Goal: Transaction & Acquisition: Purchase product/service

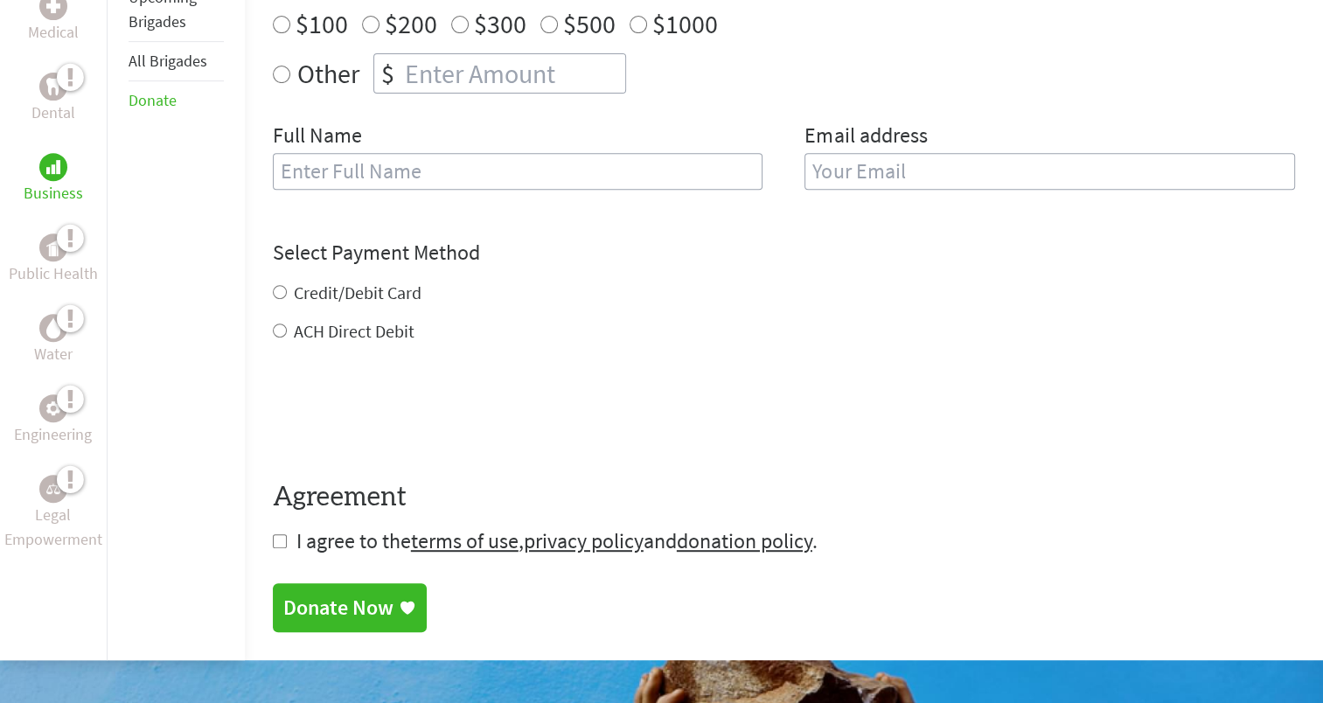
scroll to position [720, 0]
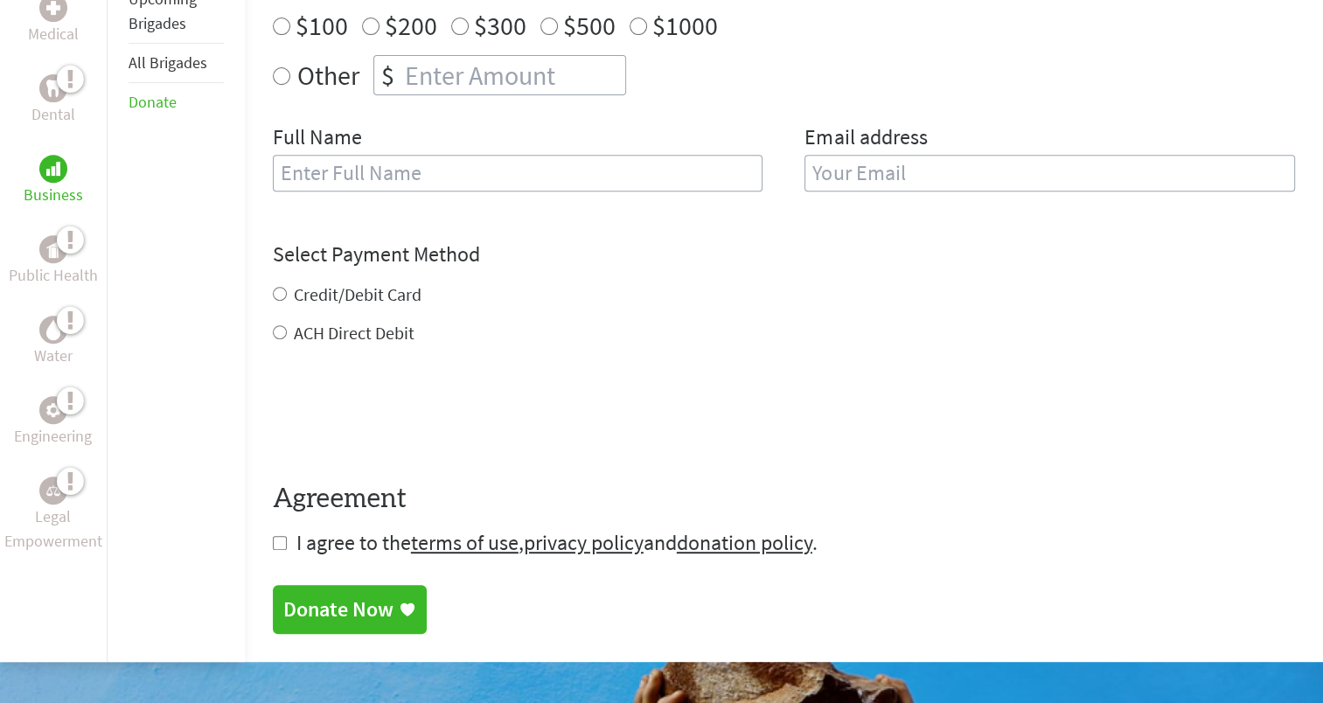
click at [367, 289] on label "Credit/Debit Card" at bounding box center [358, 294] width 128 height 22
click at [287, 289] on input "Credit/Debit Card" at bounding box center [280, 294] width 14 height 14
radio input "true"
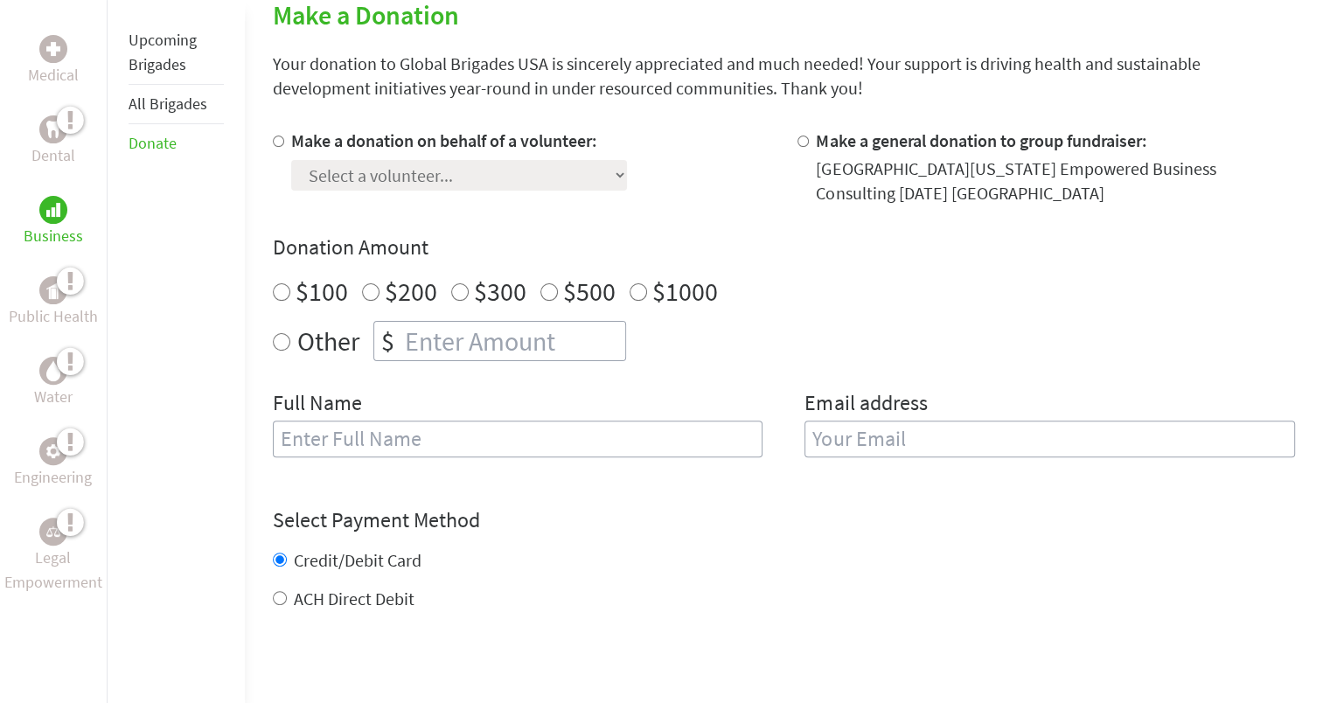
click at [281, 136] on input "Make a donation on behalf of a volunteer:" at bounding box center [278, 140] width 11 height 11
radio input "true"
click at [448, 178] on select "Select a volunteer... [PERSON_NAME] [GEOGRAPHIC_DATA][PERSON_NAME] [GEOGRAPHIC_…" at bounding box center [459, 175] width 336 height 31
select select "0B5081E4-3F4B-11F0-B8AC-42010A400003"
click at [291, 160] on select "Select a volunteer... [PERSON_NAME] [GEOGRAPHIC_DATA][PERSON_NAME] [GEOGRAPHIC_…" at bounding box center [459, 175] width 336 height 31
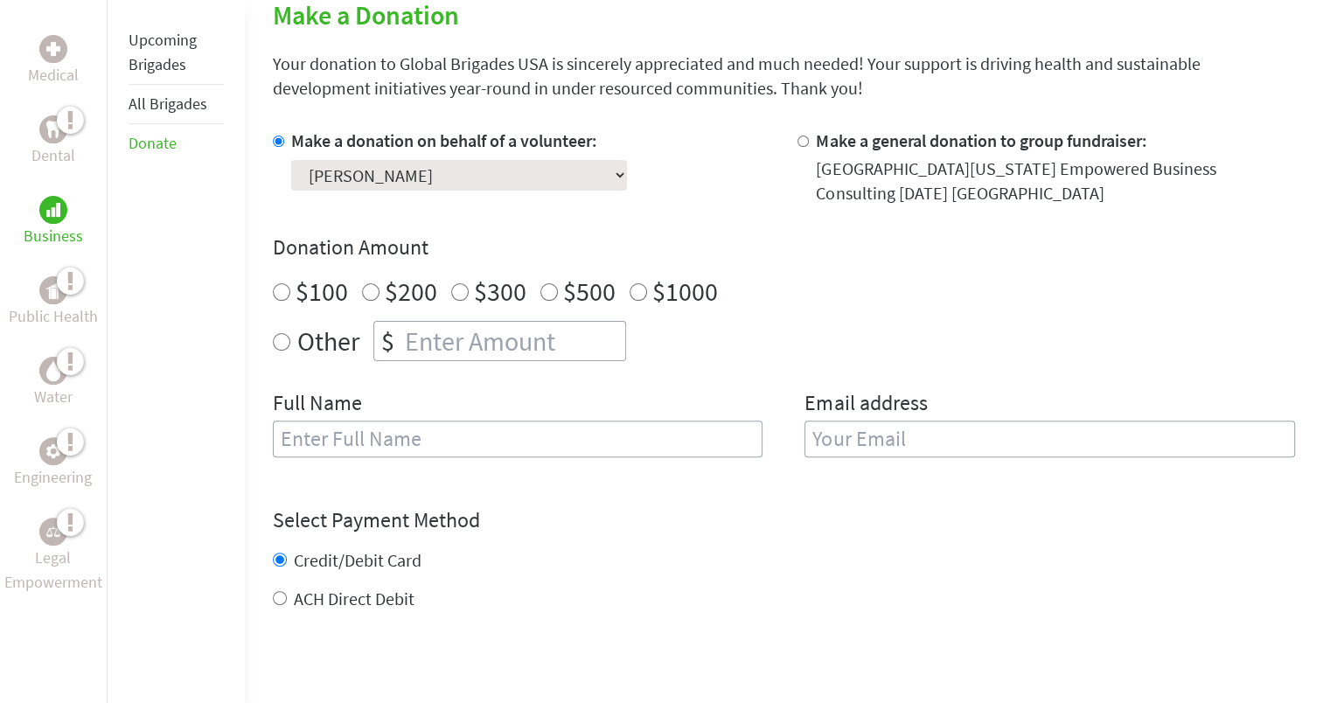
radio input "true"
click at [420, 338] on input "number" at bounding box center [513, 341] width 224 height 38
type input "250"
click at [601, 242] on h4 "Donation Amount" at bounding box center [784, 247] width 1022 height 28
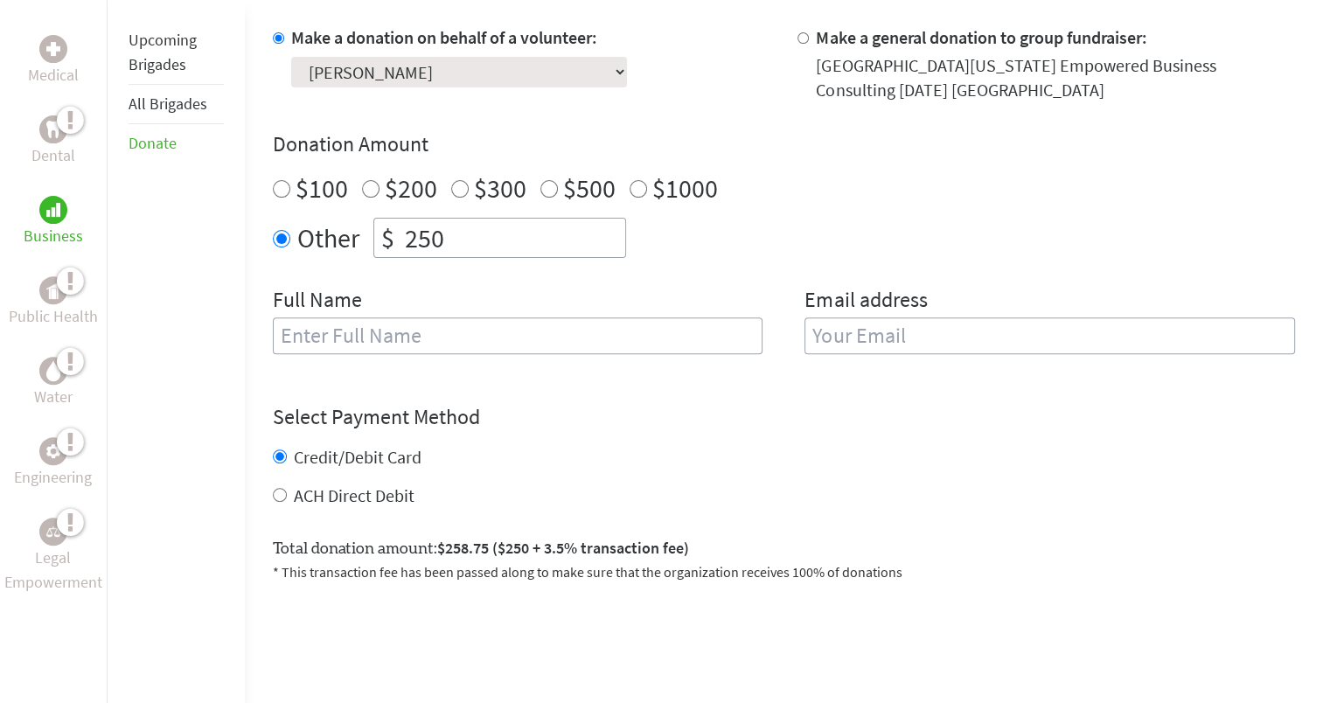
scroll to position [559, 0]
click at [378, 483] on label "ACH Direct Debit" at bounding box center [354, 494] width 121 height 22
click at [287, 487] on input "ACH Direct Debit" at bounding box center [280, 494] width 14 height 14
radio input "true"
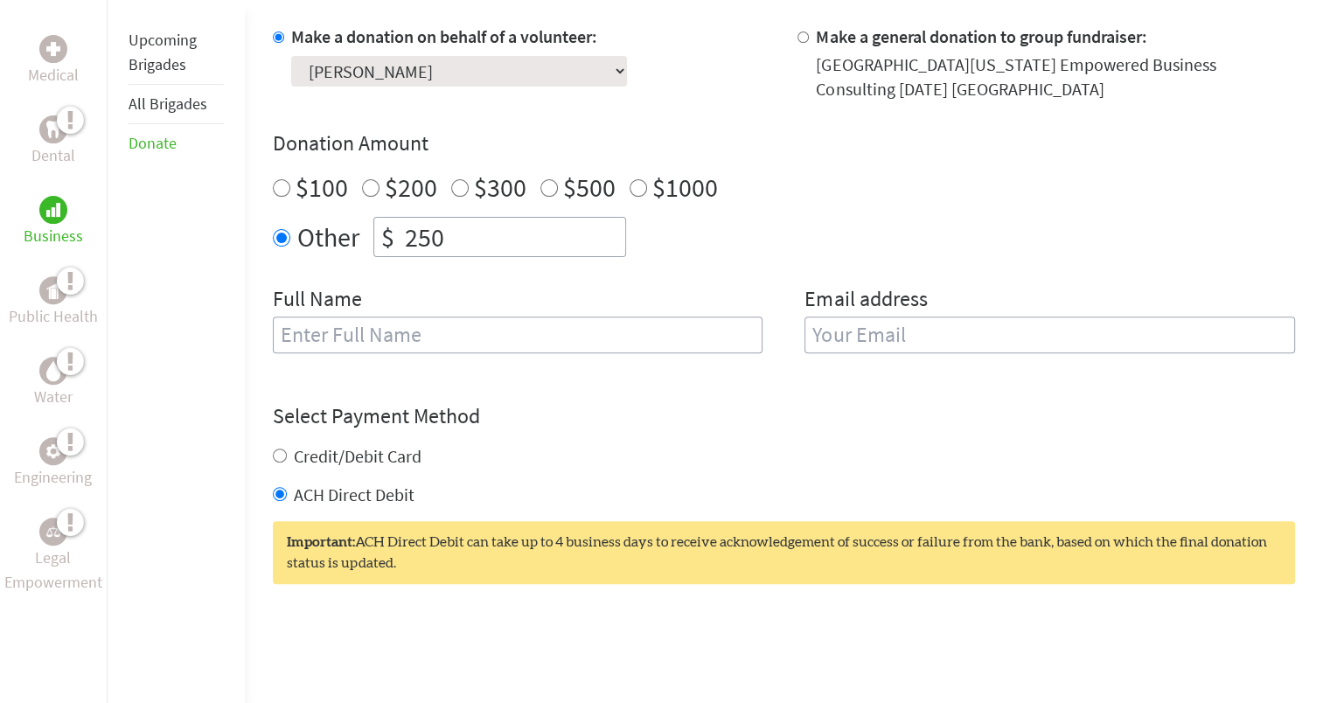
click at [385, 462] on label "Credit/Debit Card" at bounding box center [358, 456] width 128 height 22
click at [287, 462] on input "Credit/Debit Card" at bounding box center [280, 455] width 14 height 14
radio input "true"
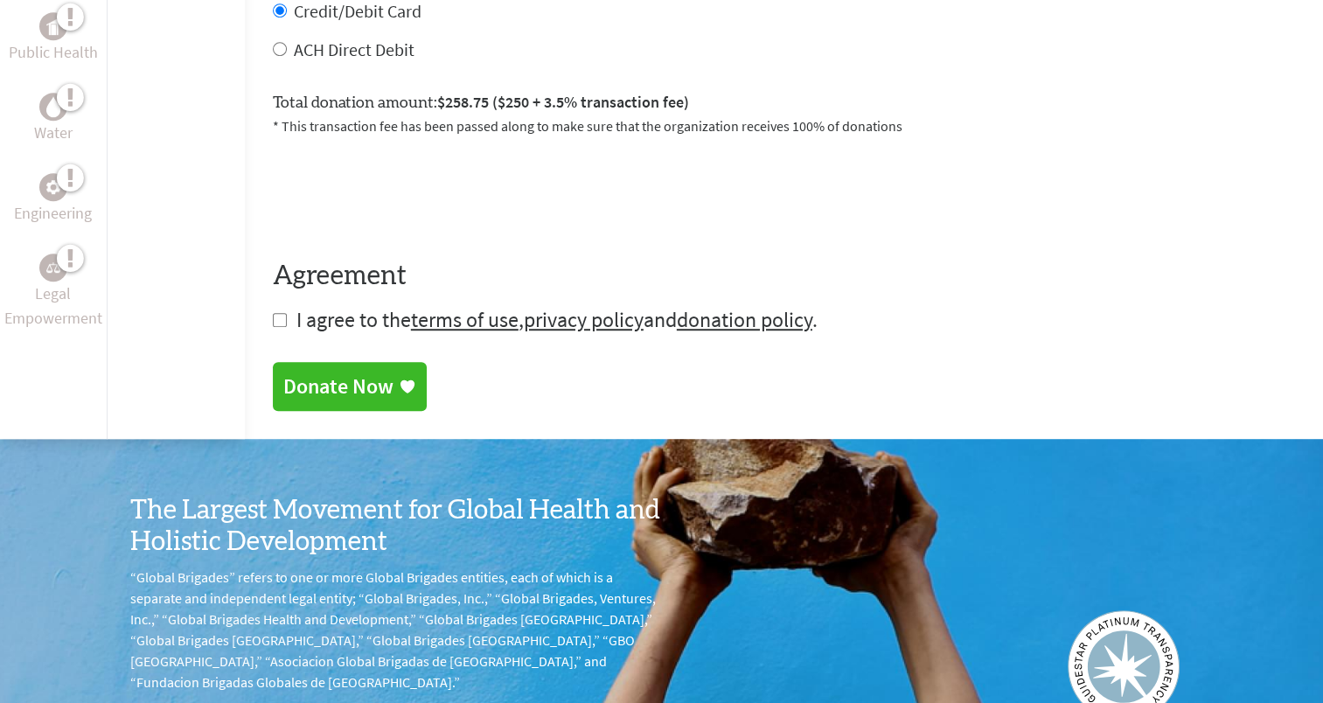
scroll to position [1005, 0]
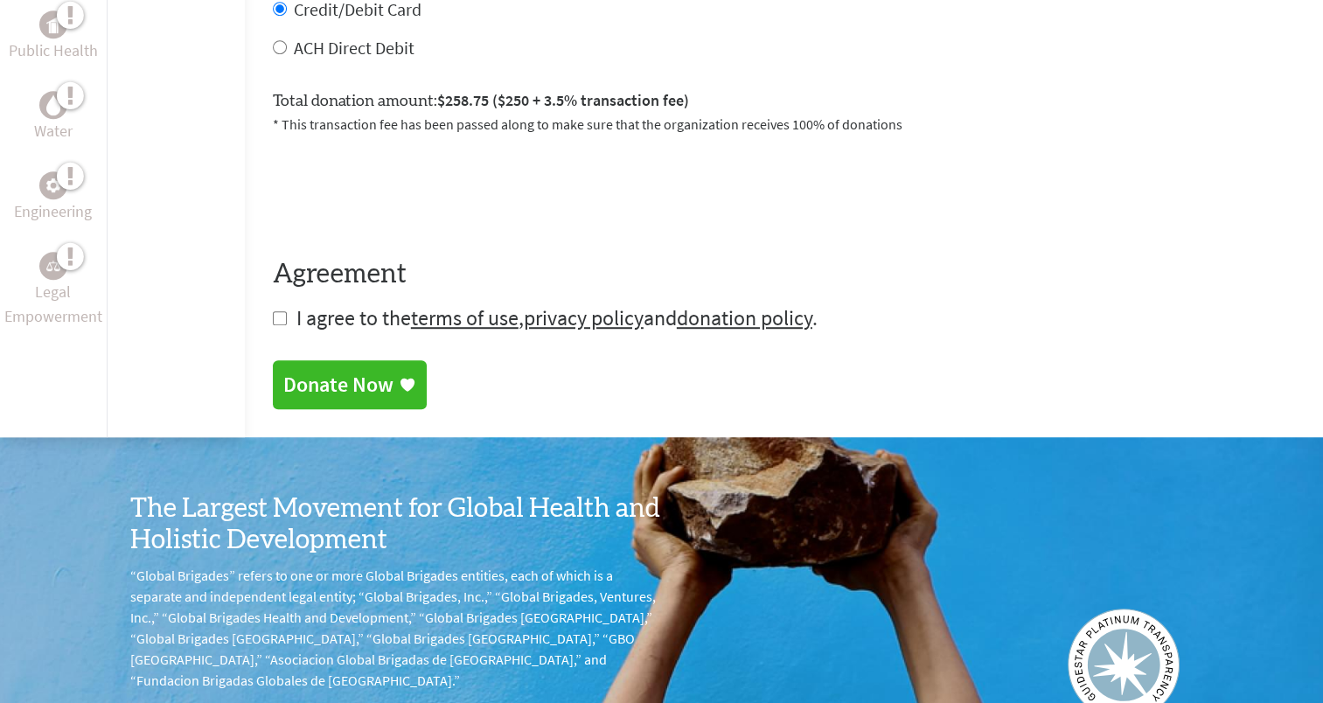
click at [273, 317] on input "checkbox" at bounding box center [280, 318] width 14 height 14
checkbox input "true"
click at [357, 381] on div "Donate Now" at bounding box center [338, 386] width 110 height 28
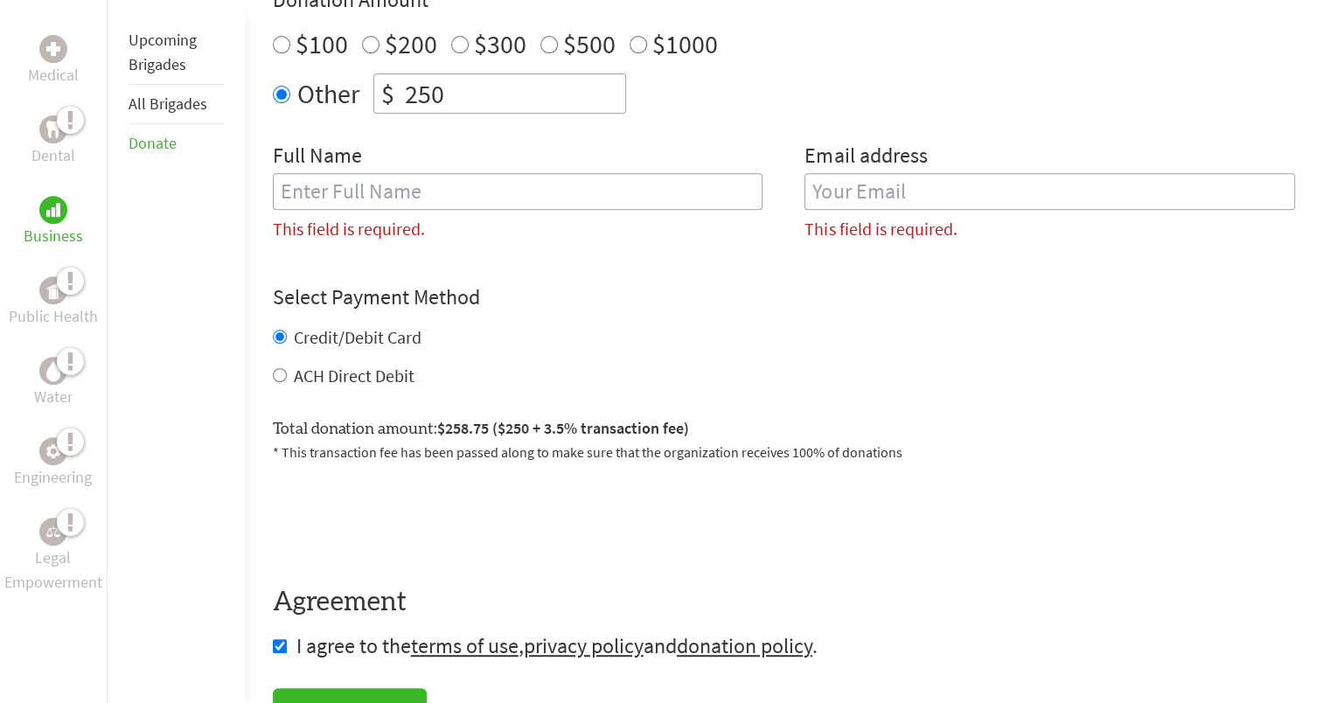
scroll to position [583, 0]
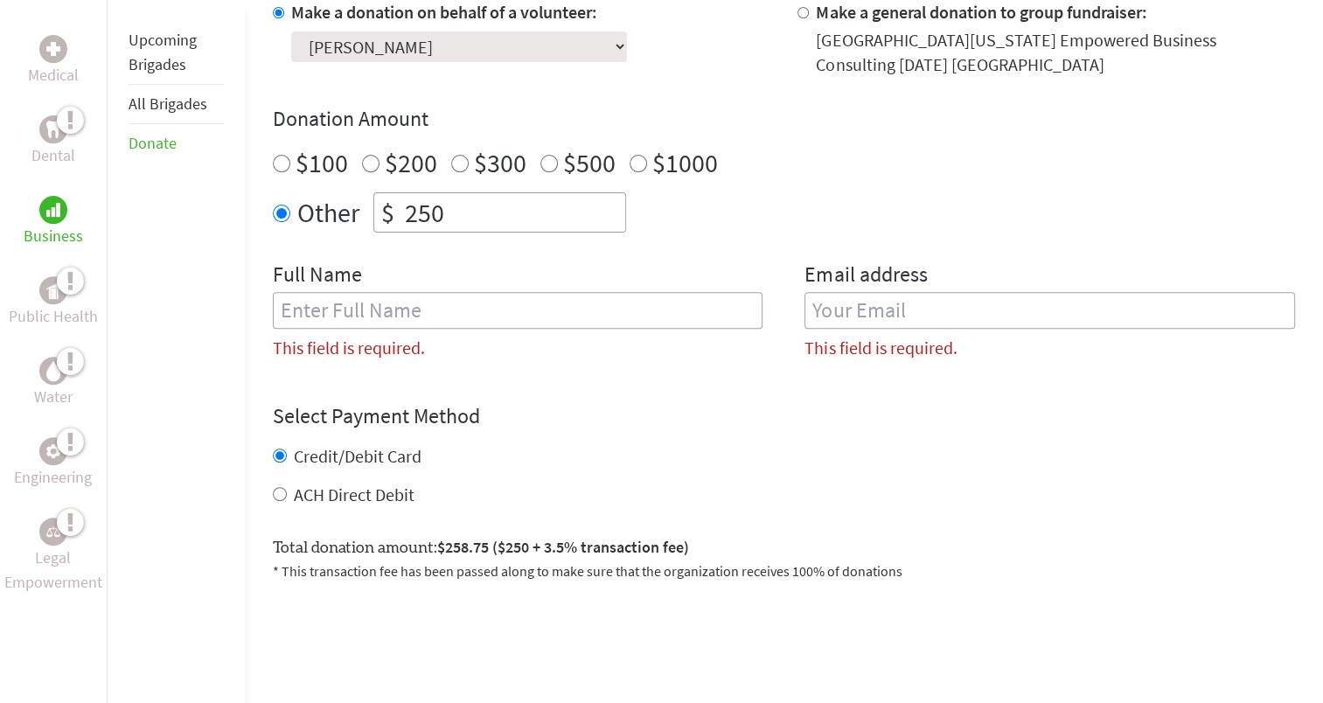
click at [503, 309] on input "text" at bounding box center [518, 310] width 490 height 37
type input "[PERSON_NAME]"
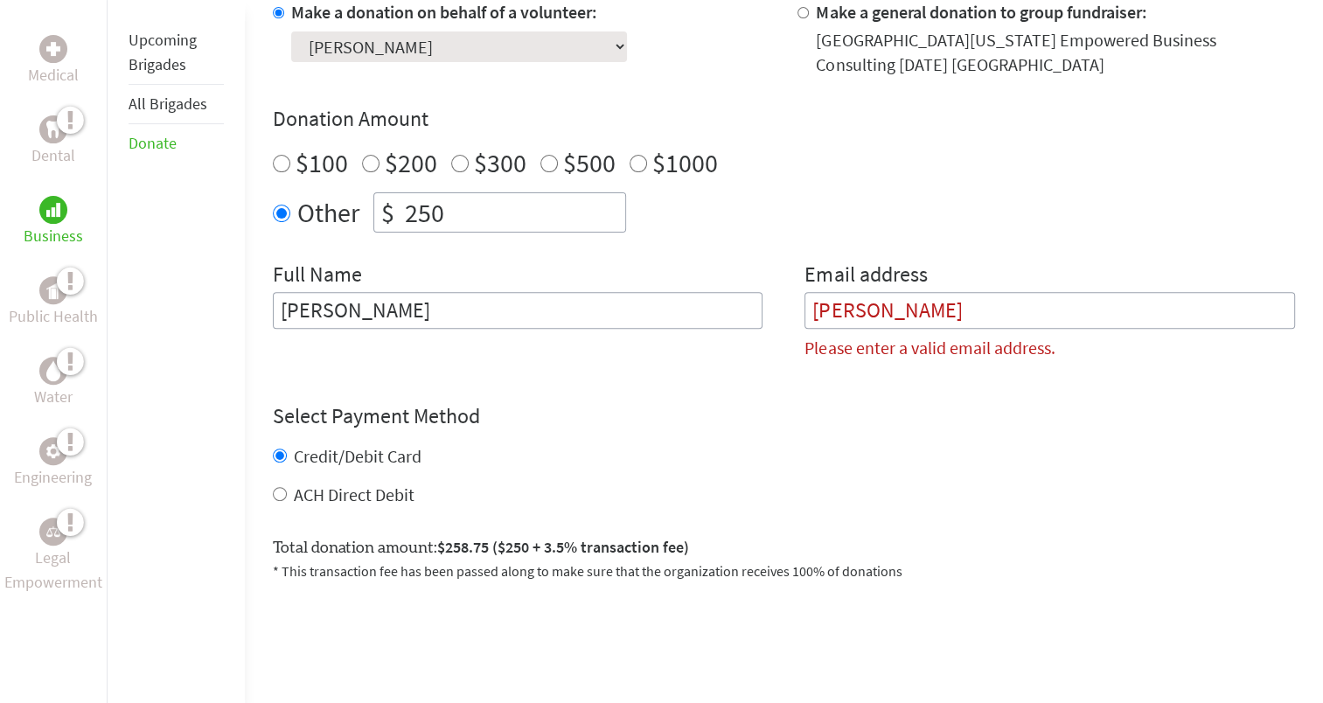
type input "[EMAIL_ADDRESS][DOMAIN_NAME]"
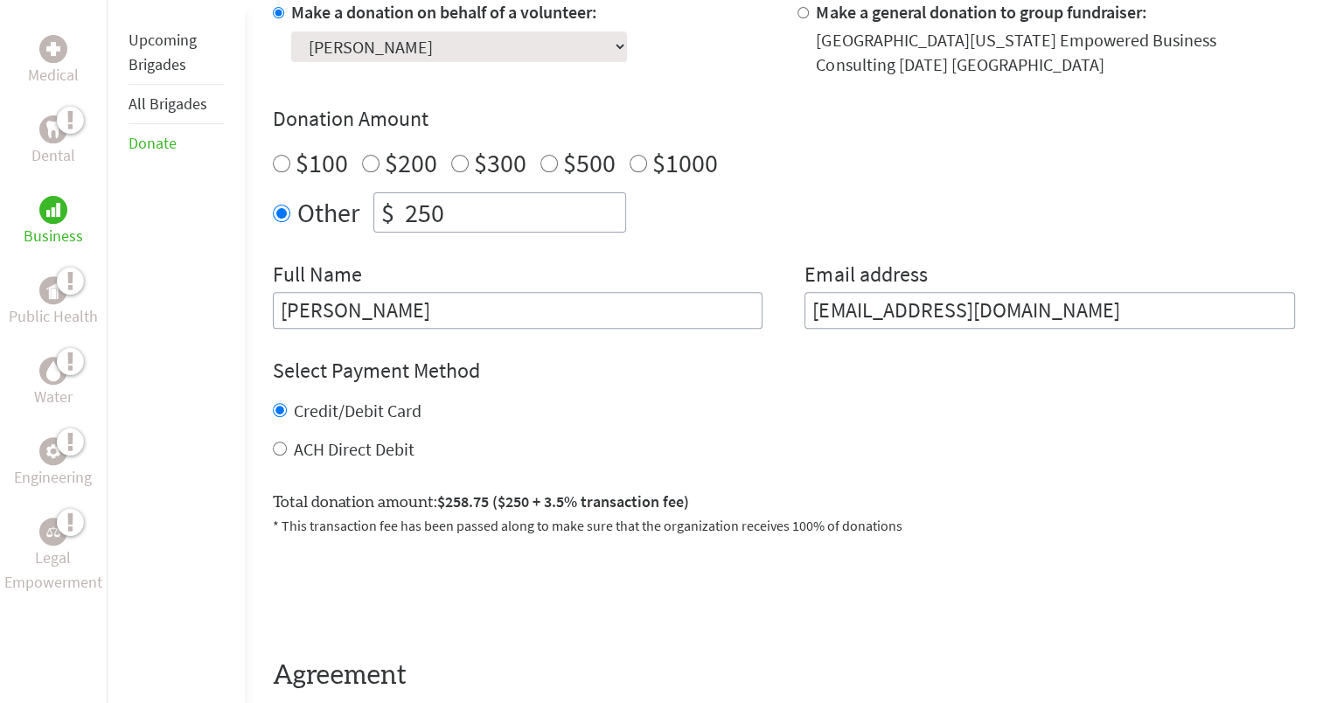
click at [675, 418] on div "Credit/Debit Card" at bounding box center [784, 411] width 1022 height 24
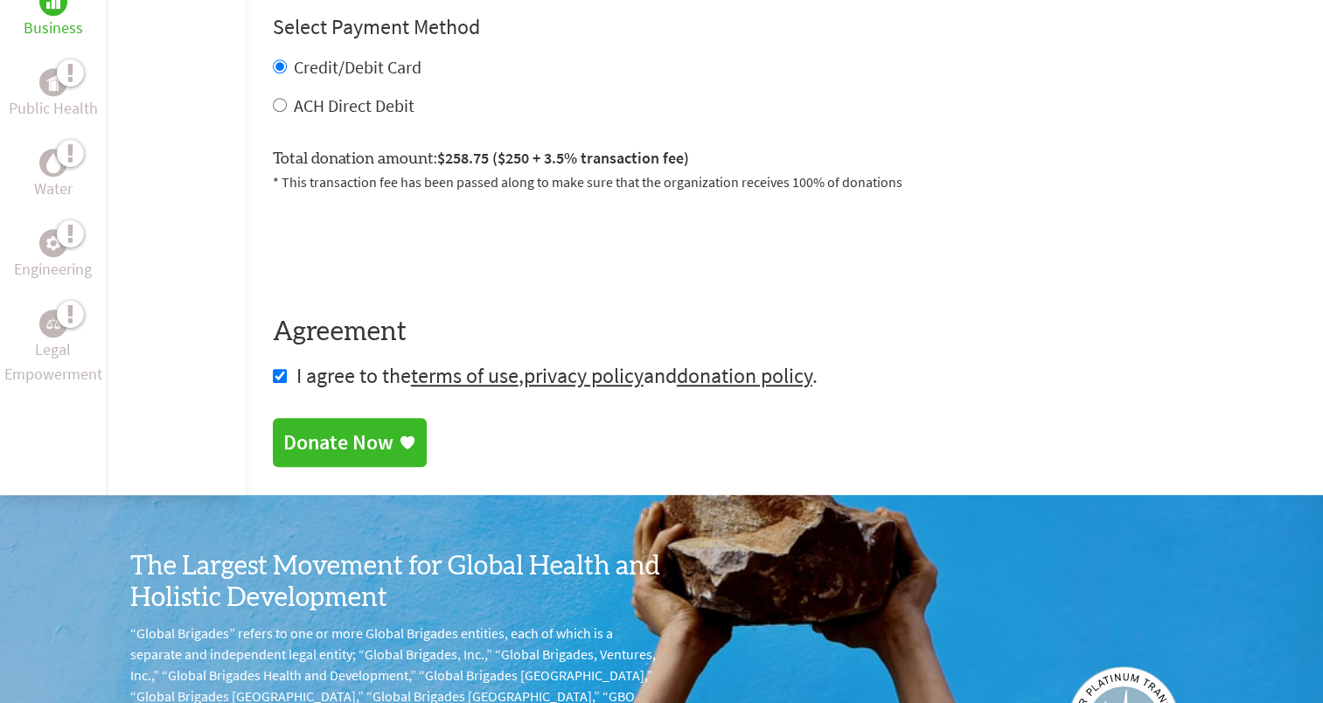
scroll to position [934, 0]
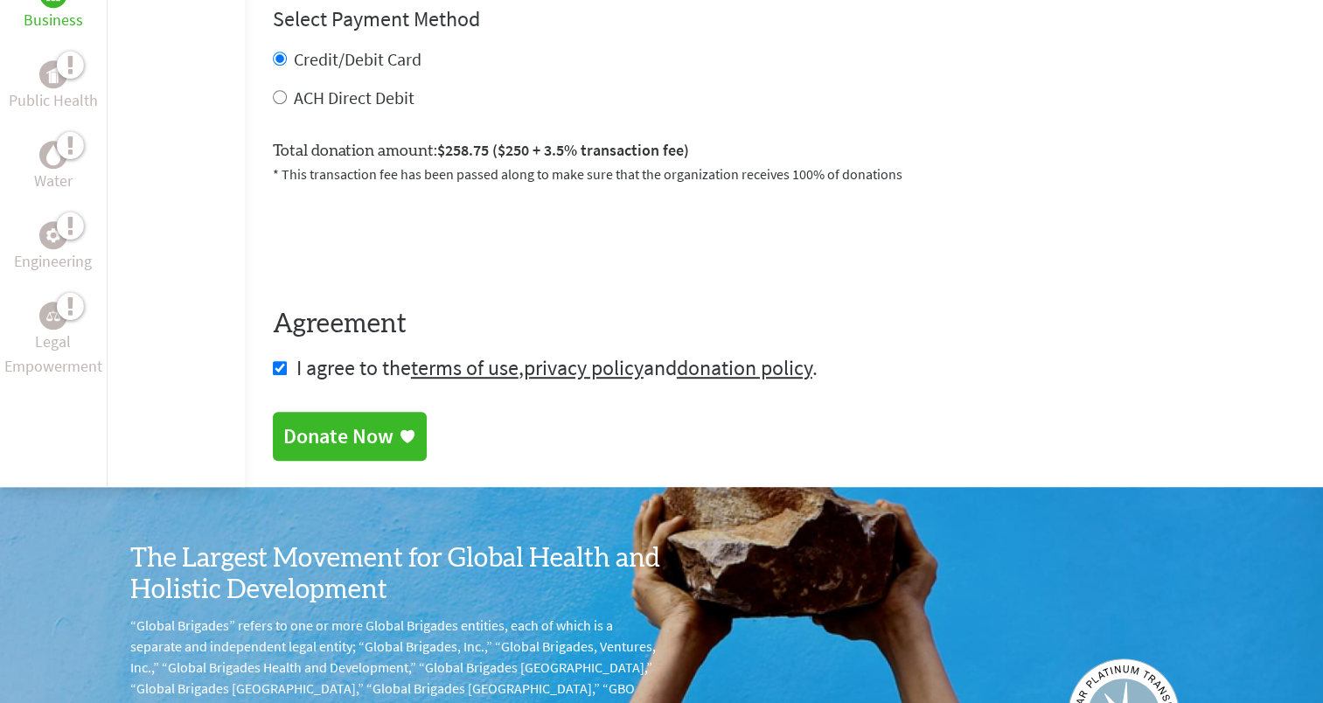
click at [395, 443] on div "Donate Now" at bounding box center [349, 436] width 133 height 28
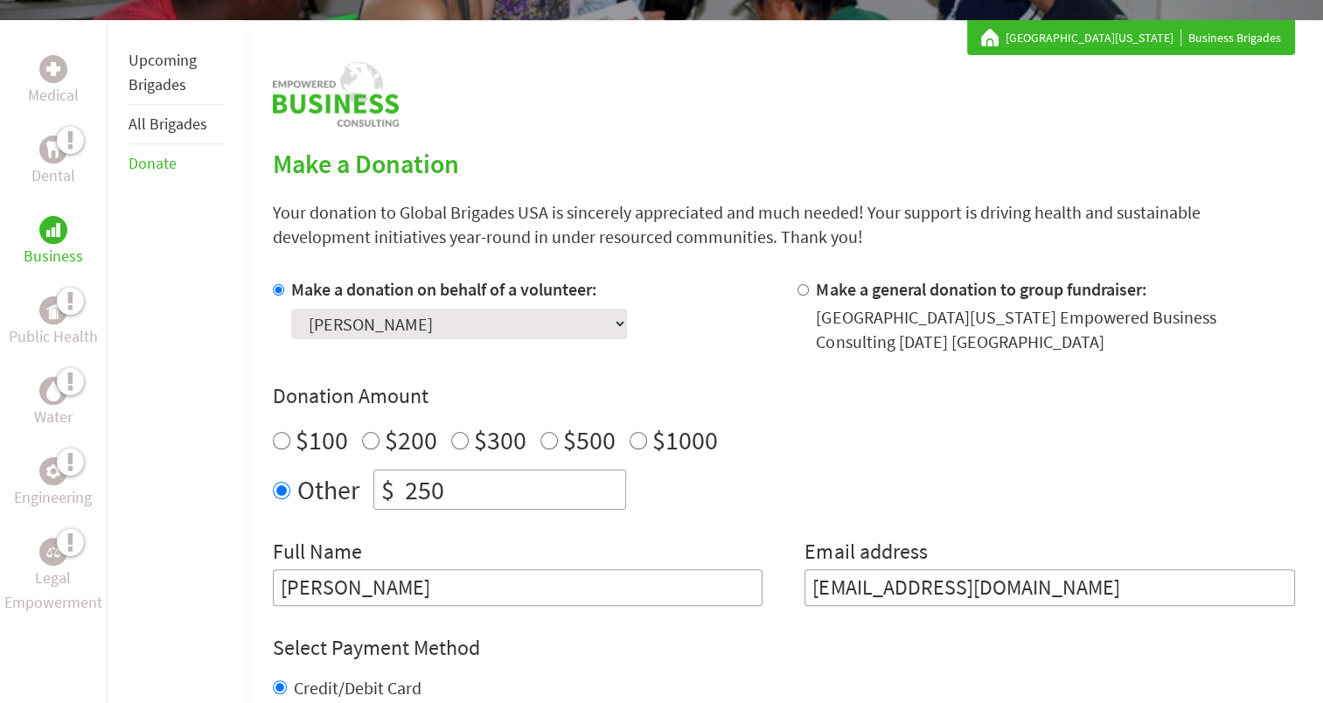
scroll to position [337, 0]
